Goal: Use online tool/utility: Utilize a website feature to perform a specific function

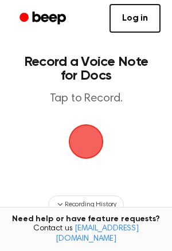
click at [92, 138] on span "button" at bounding box center [86, 141] width 35 height 35
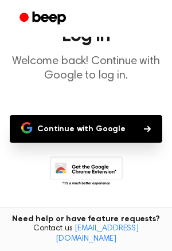
scroll to position [96, 0]
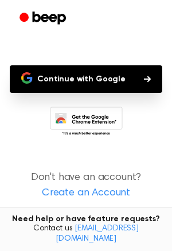
click at [63, 83] on button "Continue with Google" at bounding box center [86, 79] width 153 height 28
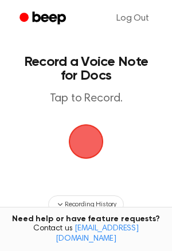
click at [90, 138] on span "button" at bounding box center [86, 141] width 35 height 35
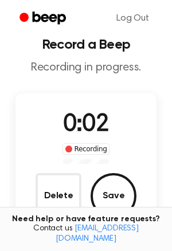
scroll to position [19, 0]
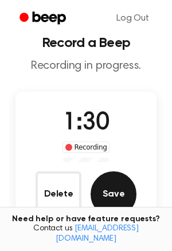
click at [111, 209] on button "Save" at bounding box center [114, 195] width 46 height 46
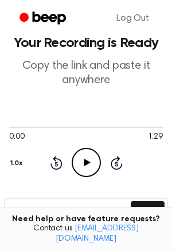
click at [93, 161] on icon "Play Audio" at bounding box center [86, 162] width 29 height 29
click at [53, 126] on div at bounding box center [86, 126] width 154 height 9
click at [84, 162] on icon at bounding box center [86, 162] width 5 height 7
click at [83, 161] on icon "Play Audio" at bounding box center [86, 162] width 29 height 29
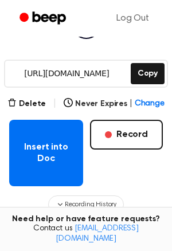
scroll to position [156, 0]
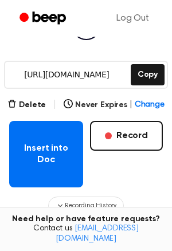
click at [80, 69] on input "https://beep.audio/3BDvcuW" at bounding box center [66, 75] width 123 height 26
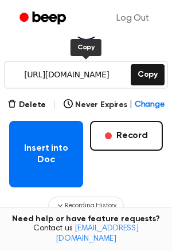
click at [80, 69] on input "https://beep.audio/3BDvcuW" at bounding box center [66, 75] width 123 height 26
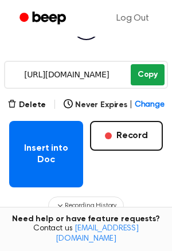
click at [138, 76] on button "Copy" at bounding box center [148, 74] width 34 height 21
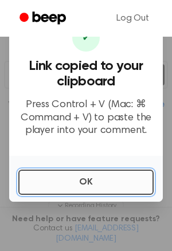
click at [52, 186] on button "OK" at bounding box center [85, 182] width 135 height 25
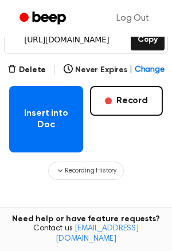
scroll to position [186, 0]
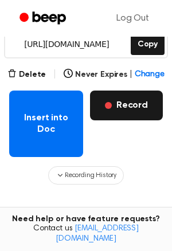
click at [115, 109] on button "Record" at bounding box center [126, 106] width 73 height 30
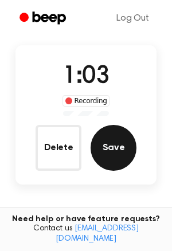
click at [101, 150] on button "Save" at bounding box center [114, 148] width 46 height 46
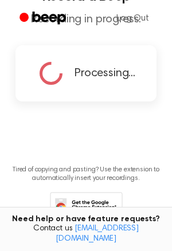
scroll to position [0, 0]
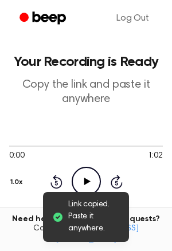
click at [90, 181] on icon "Play Audio" at bounding box center [86, 181] width 29 height 29
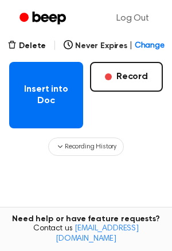
scroll to position [131, 0]
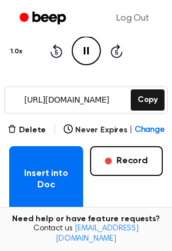
click at [94, 99] on input "https://beep.audio/ffl8Qm5" at bounding box center [66, 100] width 123 height 26
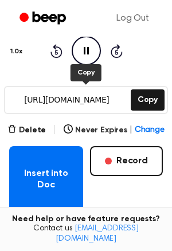
click at [94, 99] on input "https://beep.audio/ffl8Qm5" at bounding box center [66, 100] width 123 height 26
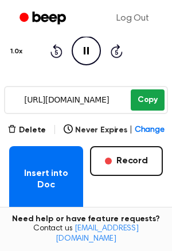
click at [149, 94] on button "Copy" at bounding box center [148, 100] width 34 height 21
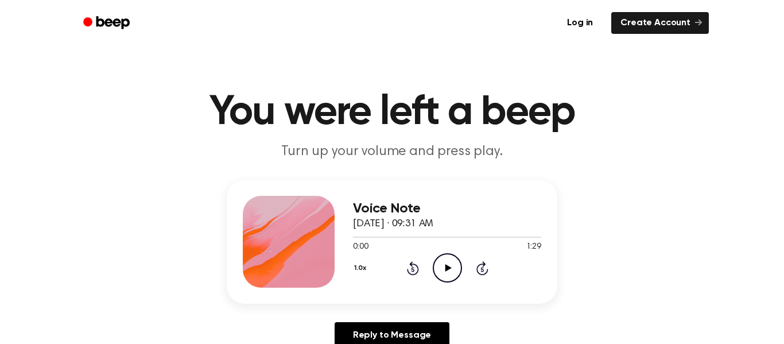
click at [447, 265] on icon "Play Audio" at bounding box center [447, 267] width 29 height 29
click at [400, 239] on div at bounding box center [447, 236] width 188 height 9
click at [524, 239] on div at bounding box center [447, 236] width 188 height 9
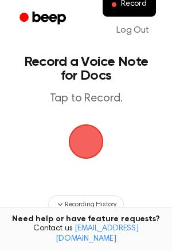
click at [90, 146] on span "button" at bounding box center [86, 141] width 35 height 35
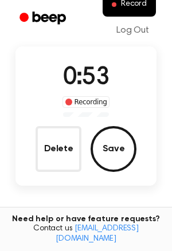
scroll to position [67, 0]
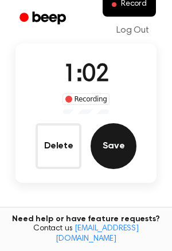
click at [107, 144] on button "Save" at bounding box center [114, 146] width 46 height 46
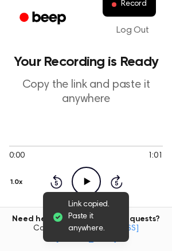
click at [80, 169] on circle at bounding box center [86, 182] width 28 height 28
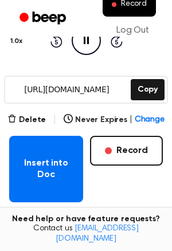
scroll to position [152, 0]
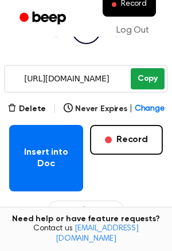
click at [143, 88] on button "Copy" at bounding box center [148, 78] width 34 height 21
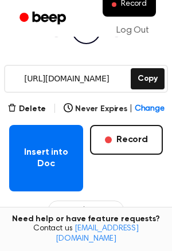
scroll to position [0, 0]
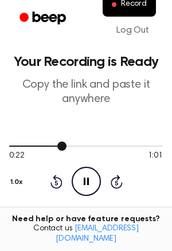
click at [151, 145] on div at bounding box center [86, 145] width 154 height 9
